Goal: Task Accomplishment & Management: Manage account settings

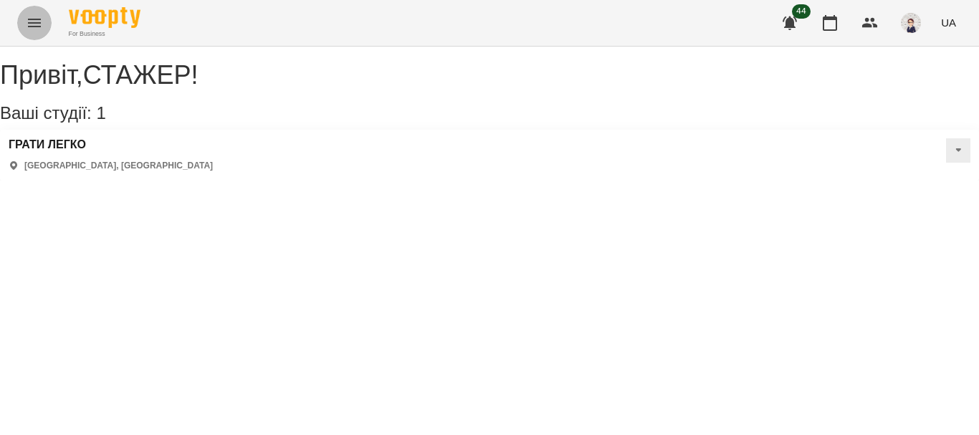
click at [30, 24] on icon "Menu" at bounding box center [34, 22] width 17 height 17
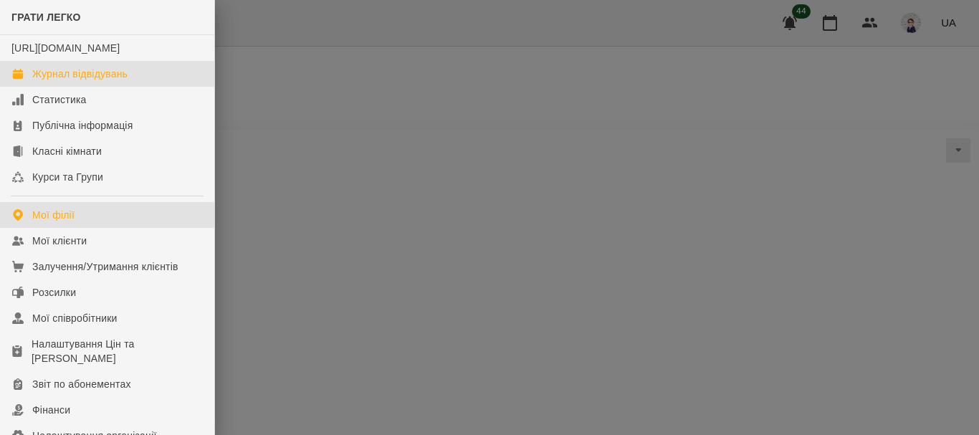
click at [80, 81] on div "Журнал відвідувань" at bounding box center [79, 74] width 95 height 14
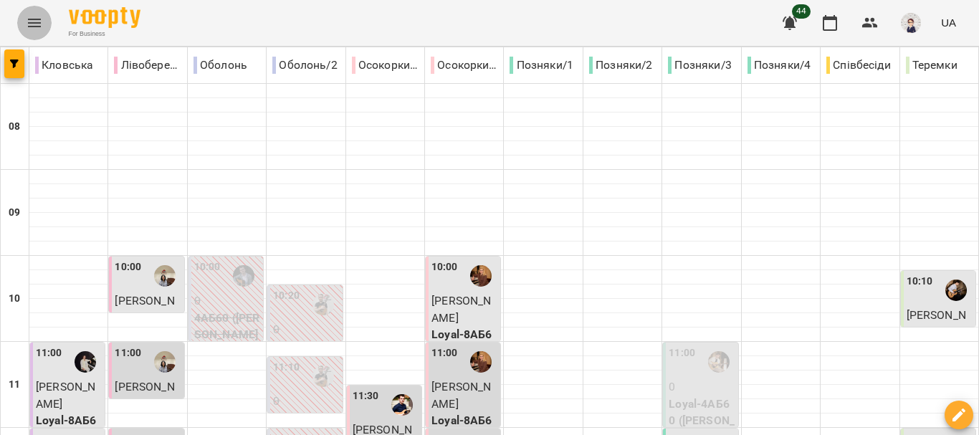
click at [31, 26] on icon "Menu" at bounding box center [34, 23] width 13 height 9
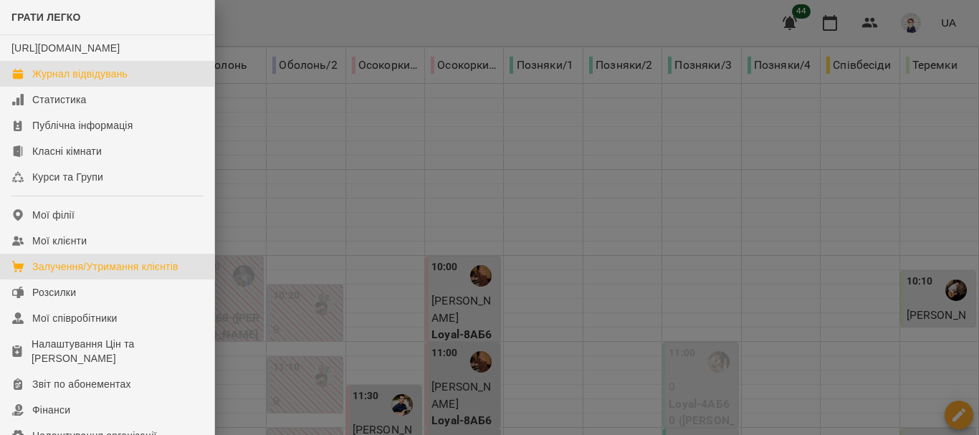
click at [114, 274] on div "Залучення/Утримання клієнтів" at bounding box center [105, 266] width 146 height 14
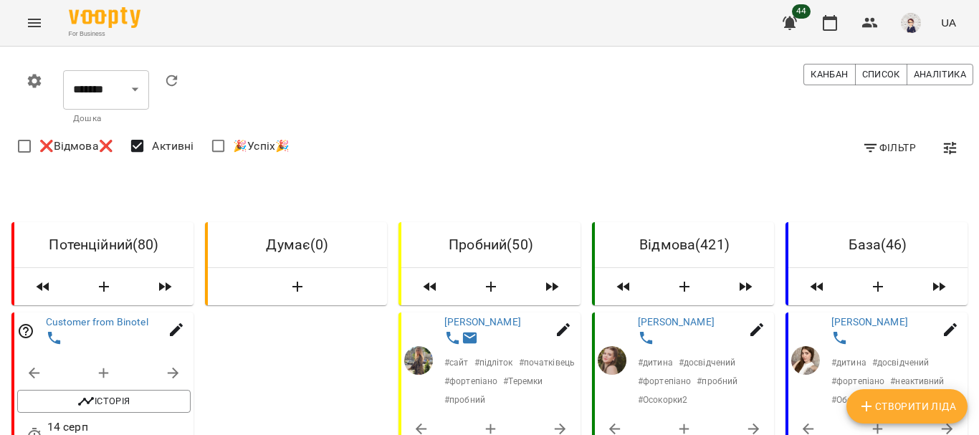
drag, startPoint x: 975, startPoint y: 75, endPoint x: 975, endPoint y: 86, distance: 10.8
click at [975, 86] on div at bounding box center [972, 217] width 14 height 435
drag, startPoint x: 972, startPoint y: 82, endPoint x: 970, endPoint y: 92, distance: 11.0
click at [970, 92] on div at bounding box center [972, 217] width 14 height 435
click at [973, 107] on div at bounding box center [972, 217] width 14 height 435
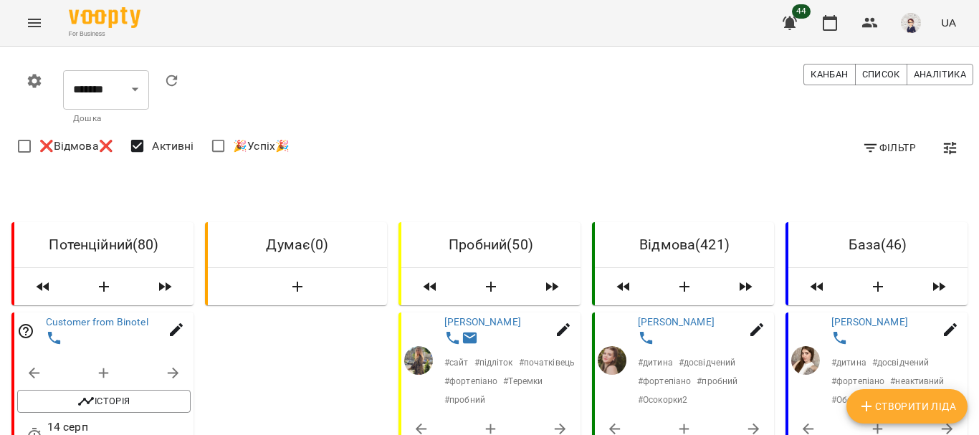
click at [27, 27] on icon "Menu" at bounding box center [34, 22] width 17 height 17
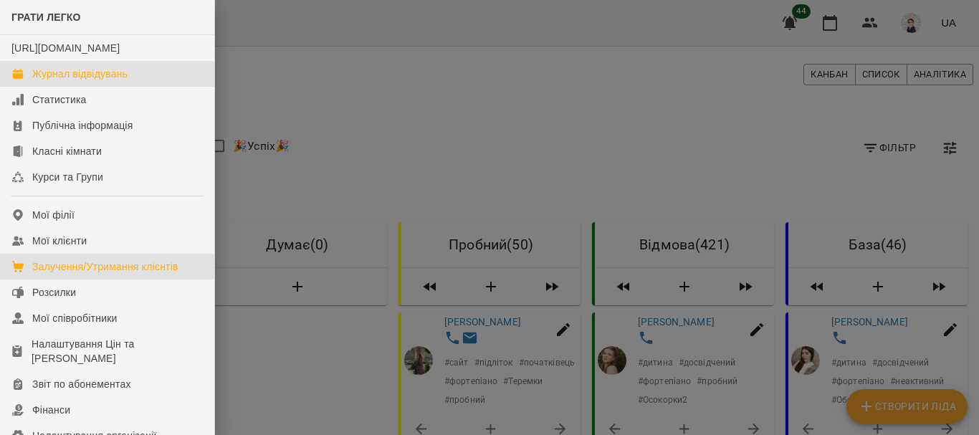
click at [78, 81] on div "Журнал відвідувань" at bounding box center [79, 74] width 95 height 14
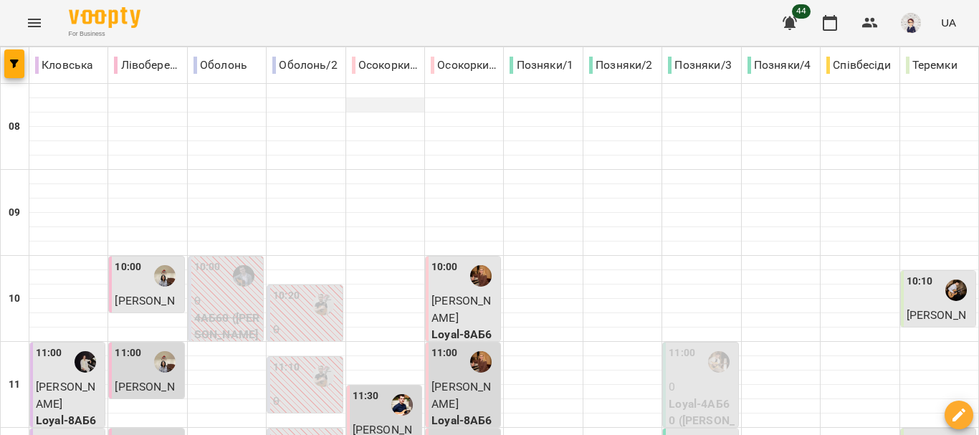
click at [385, 110] on div at bounding box center [385, 105] width 78 height 14
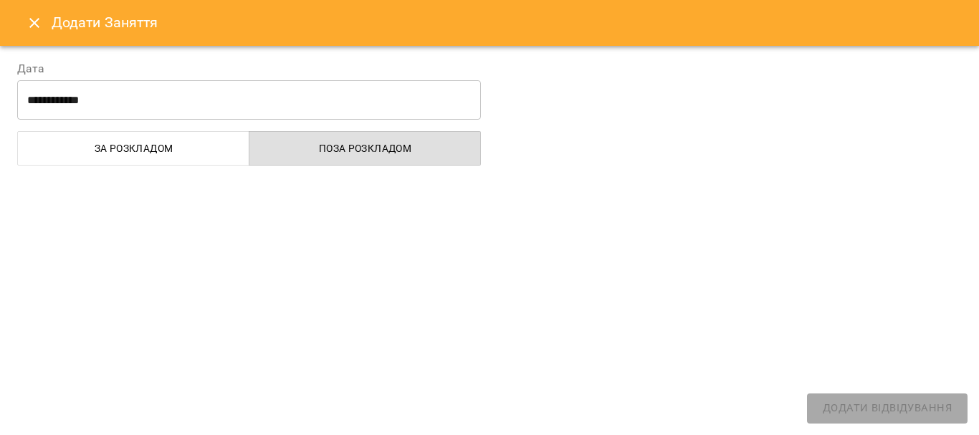
select select
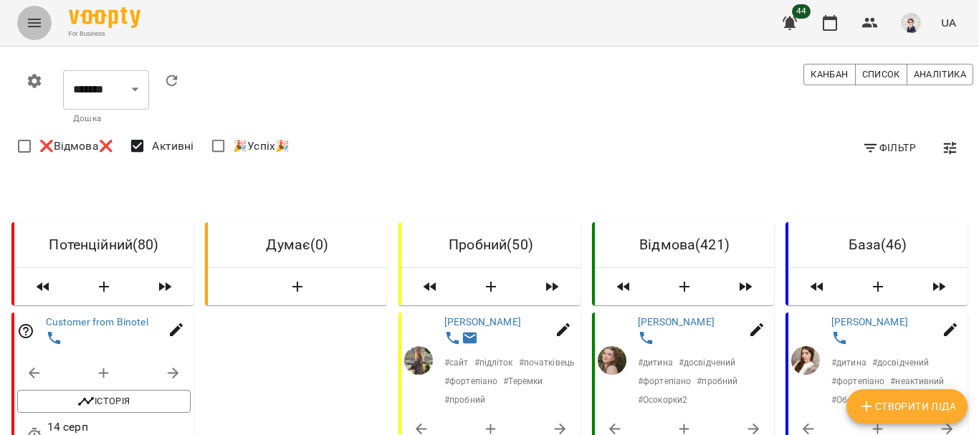
click at [31, 26] on icon "Menu" at bounding box center [34, 23] width 13 height 9
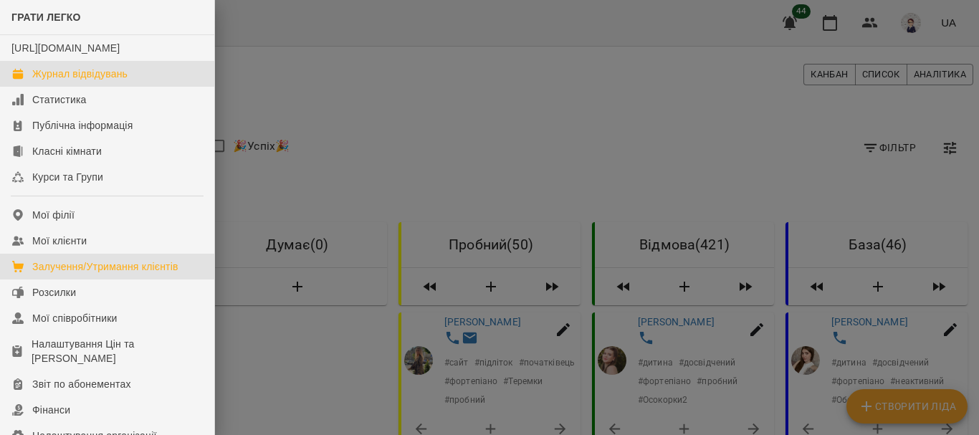
click at [69, 81] on div "Журнал відвідувань" at bounding box center [79, 74] width 95 height 14
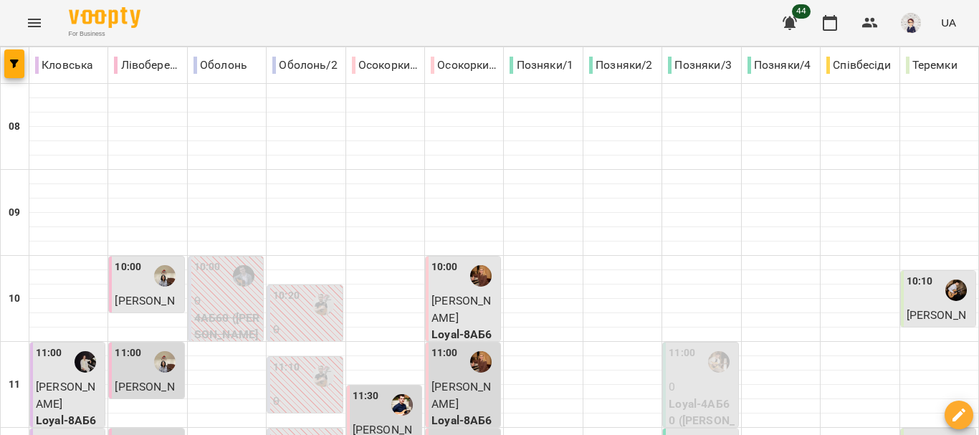
type input "**********"
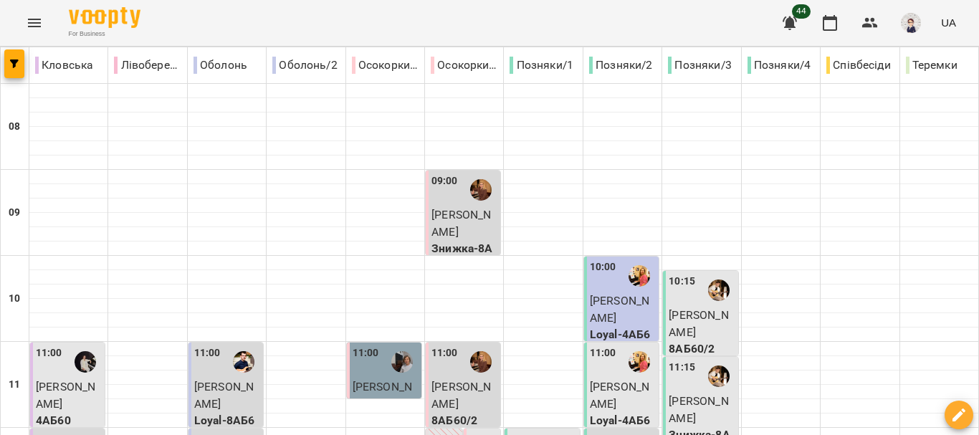
type input "**********"
